Goal: Information Seeking & Learning: Understand process/instructions

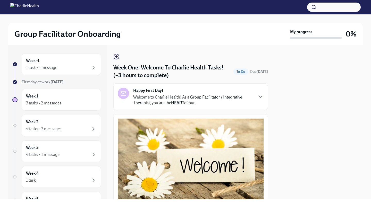
click at [161, 107] on div "Happy First Day! Welcome to Charlie Health! As a Group Facilitator / Integrativ…" at bounding box center [190, 96] width 155 height 27
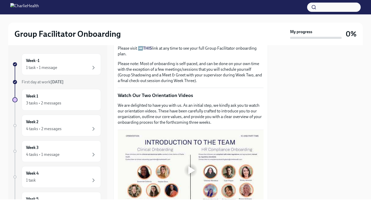
scroll to position [355, 0]
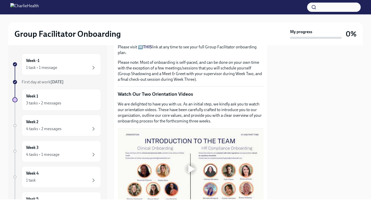
click at [146, 49] on strong "THIS" at bounding box center [147, 47] width 9 height 5
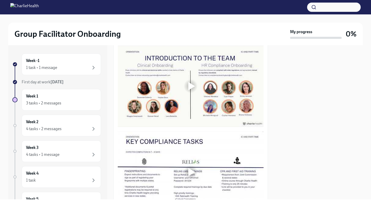
scroll to position [438, 0]
click at [212, 127] on div at bounding box center [191, 86] width 146 height 82
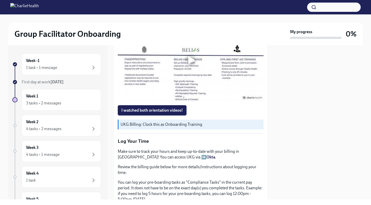
scroll to position [550, 0]
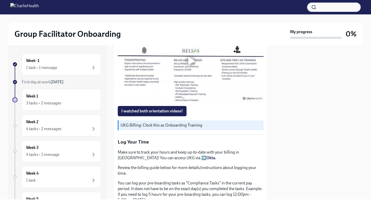
click at [190, 69] on div at bounding box center [190, 61] width 16 height 16
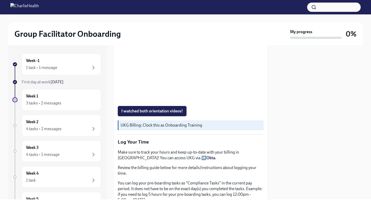
scroll to position [553, 0]
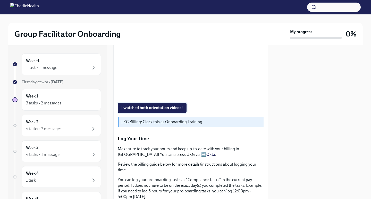
click at [172, 113] on button "I watched both orientation videos!" at bounding box center [152, 108] width 69 height 10
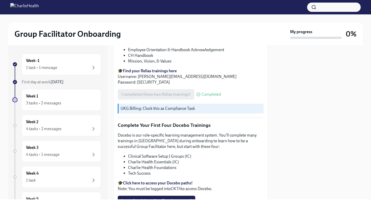
scroll to position [777, 0]
click at [189, 99] on div "I completed these two Relias trainings! Completed" at bounding box center [169, 94] width 103 height 10
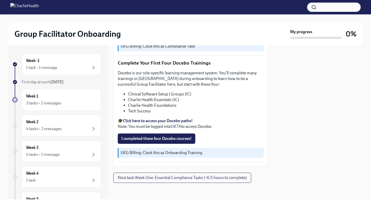
scroll to position [889, 0]
click at [167, 122] on strong "Click here to access your Docebo paths!" at bounding box center [158, 121] width 70 height 5
click at [62, 61] on div "Week -1 1 task • 1 message" at bounding box center [61, 64] width 71 height 13
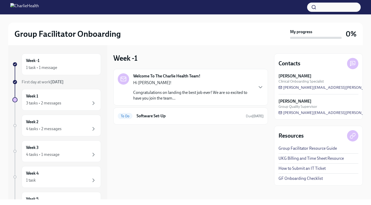
click at [161, 102] on div "Welcome To The Charlie Health Team! Hi [PERSON_NAME]! Congratulations on landin…" at bounding box center [190, 87] width 155 height 37
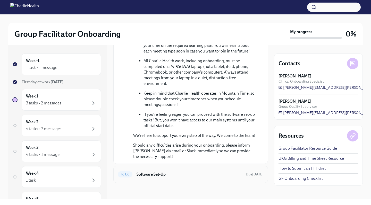
click at [173, 175] on h6 "Software Set-Up" at bounding box center [189, 175] width 105 height 6
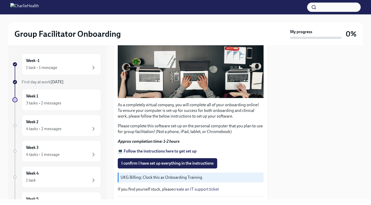
scroll to position [111, 0]
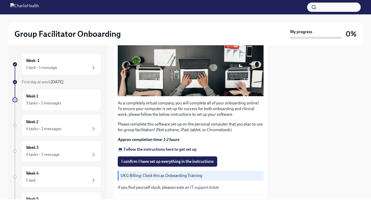
click at [161, 150] on strong "💻 Follow the instructions here to get set up" at bounding box center [157, 149] width 79 height 5
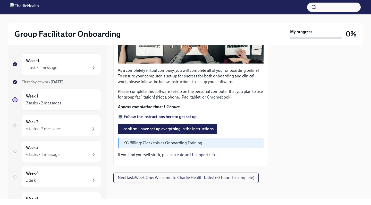
scroll to position [144, 0]
click at [77, 69] on div "1 task • 1 message" at bounding box center [61, 68] width 71 height 6
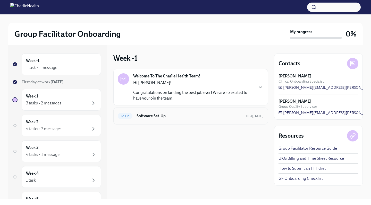
click at [173, 118] on h6 "Software Set-Up" at bounding box center [189, 116] width 105 height 6
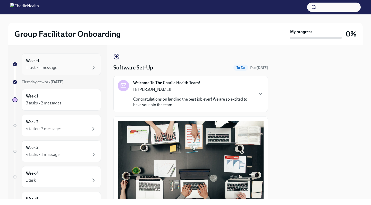
click at [64, 60] on div "Week -1 1 task • 1 message" at bounding box center [61, 64] width 71 height 13
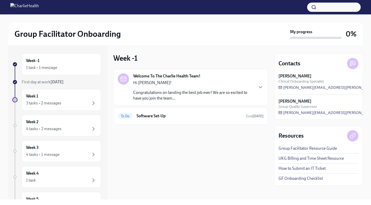
click at [168, 87] on div "Hi [PERSON_NAME]! Congratulations on landing the best job ever! We are so excit…" at bounding box center [193, 90] width 120 height 21
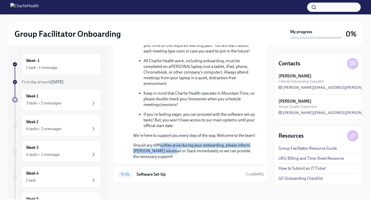
drag, startPoint x: 160, startPoint y: 146, endPoint x: 169, endPoint y: 152, distance: 11.1
click at [169, 152] on p "Should any difficulties arise during your onboarding, please inform [PERSON_NAM…" at bounding box center [194, 151] width 122 height 17
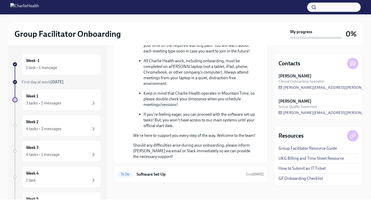
click at [170, 162] on div "Welcome To The Charlie Health Team! [DATE] Hi [PERSON_NAME]! Congratulations on…" at bounding box center [190, 17] width 155 height 296
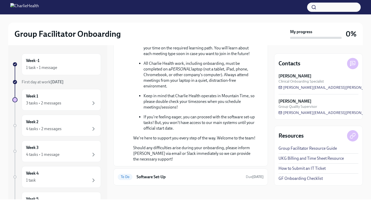
scroll to position [199, 0]
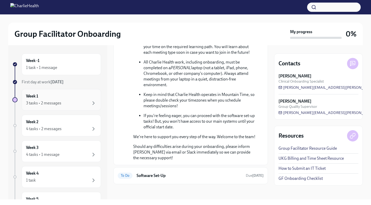
click at [80, 97] on div "Week 1 3 tasks • 2 messages" at bounding box center [61, 100] width 71 height 13
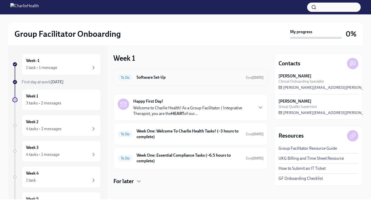
click at [173, 81] on div "To Do Software Set-Up Due [DATE]" at bounding box center [191, 77] width 146 height 8
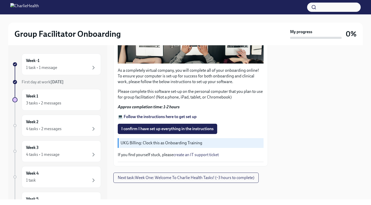
scroll to position [144, 0]
click at [84, 58] on div "Week -1 1 task • 1 message" at bounding box center [61, 64] width 71 height 13
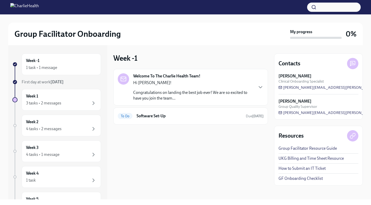
click at [306, 169] on link "How to Submit an IT Ticket" at bounding box center [302, 169] width 47 height 6
